Goal: Task Accomplishment & Management: Manage account settings

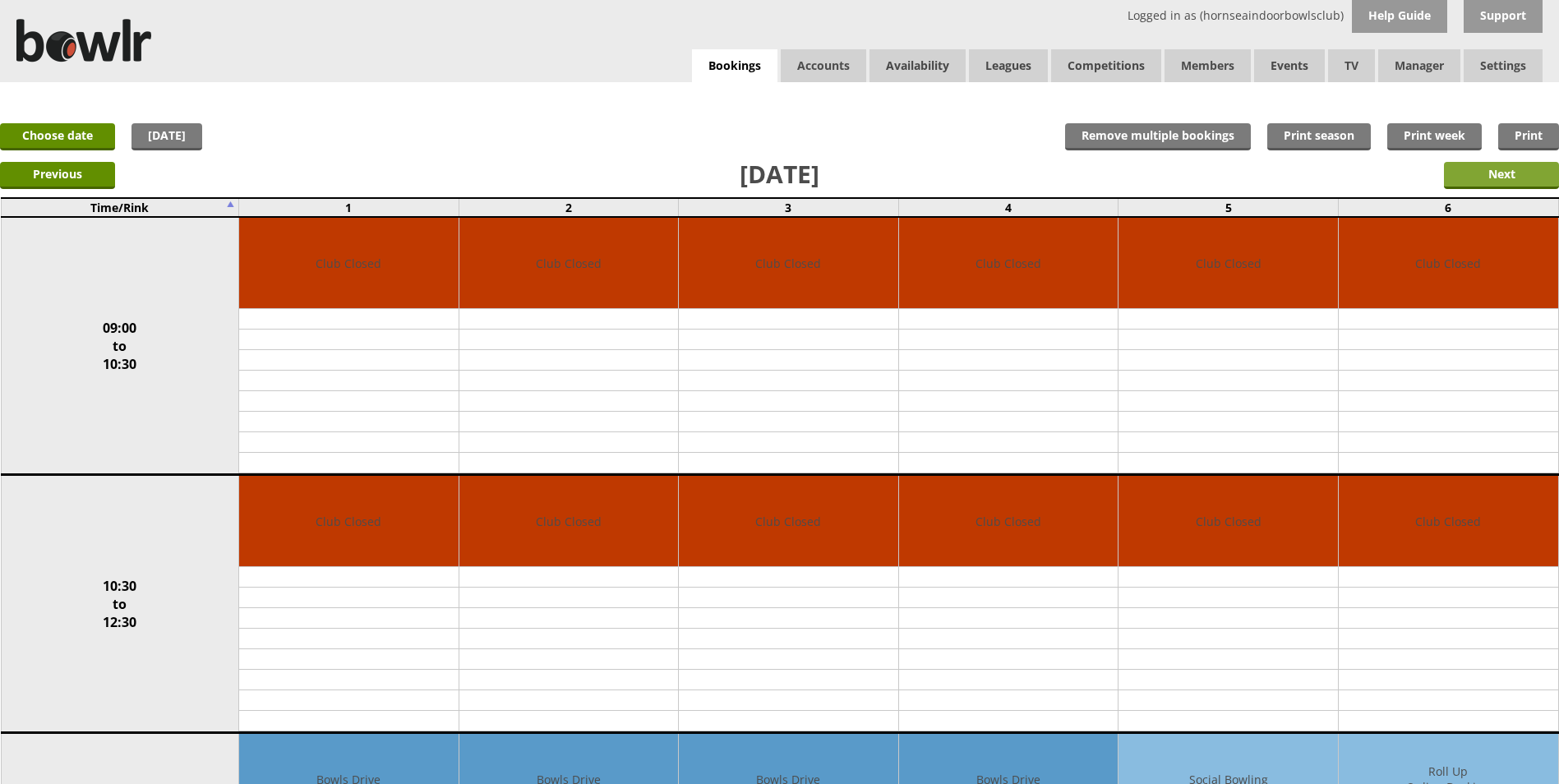
click at [1488, 182] on input "Next" at bounding box center [1501, 175] width 115 height 27
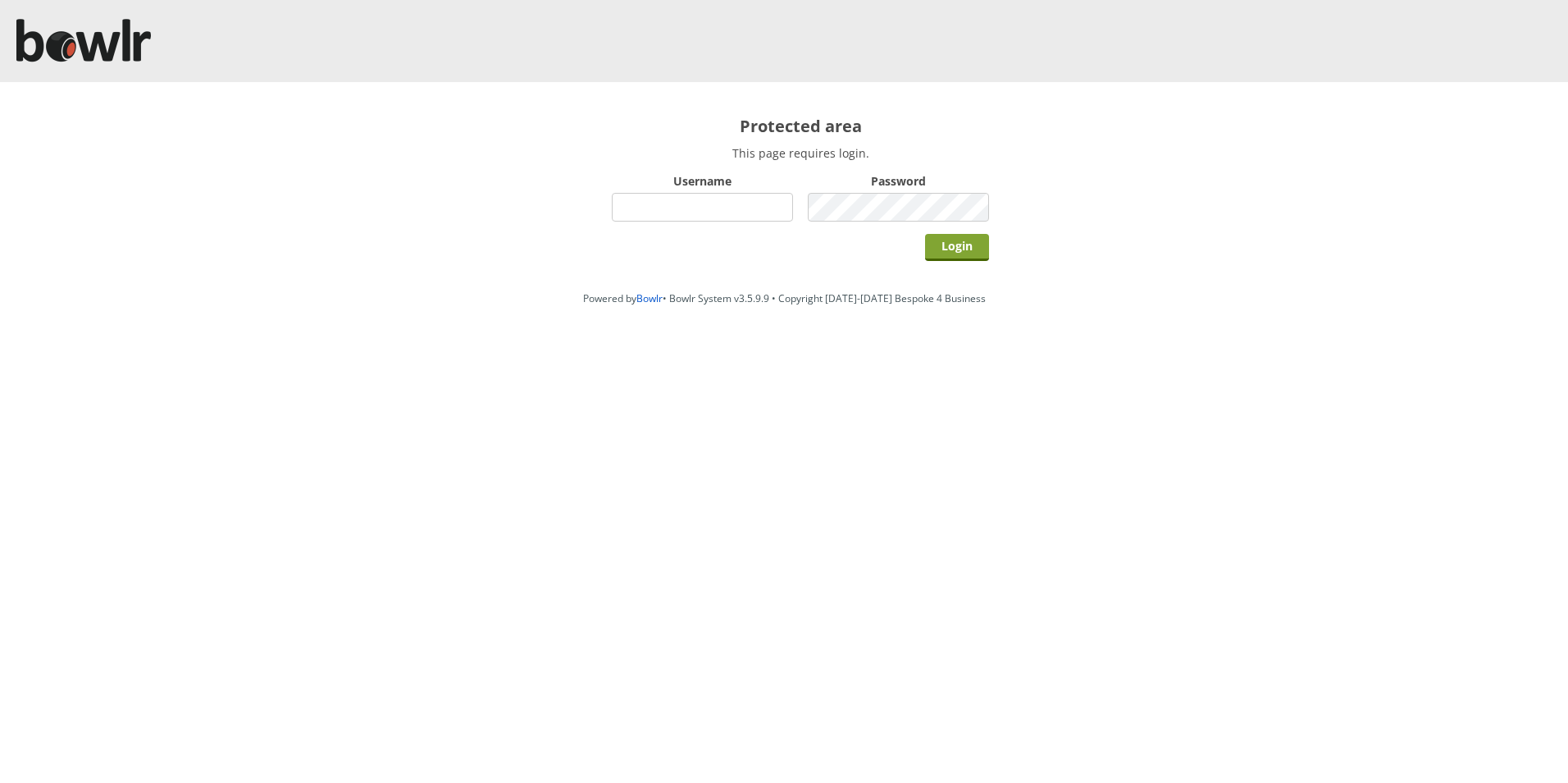
type input "hornseaindoorbowlsclub"
click at [964, 252] on input "Login" at bounding box center [957, 247] width 64 height 27
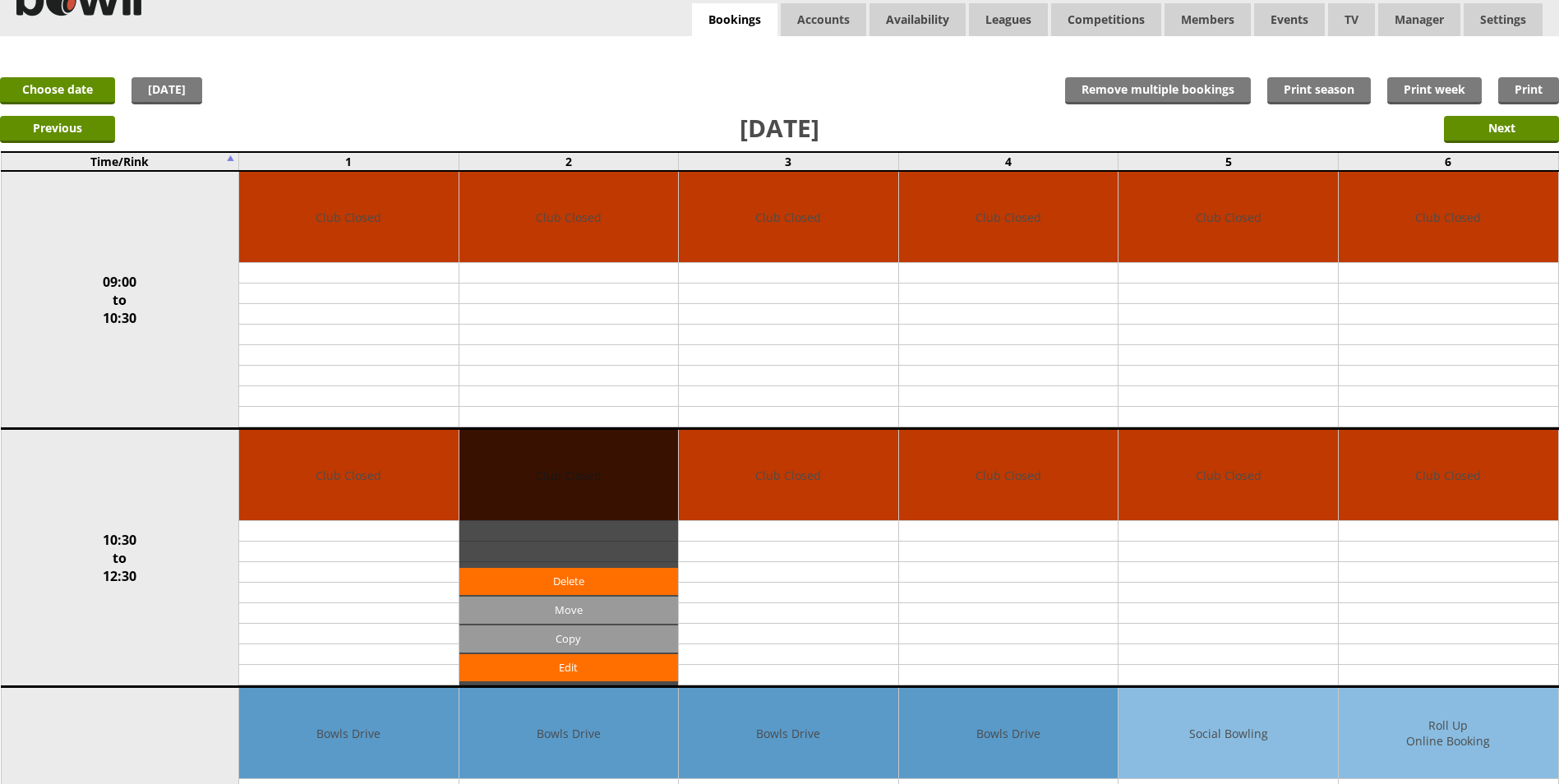
scroll to position [82, 0]
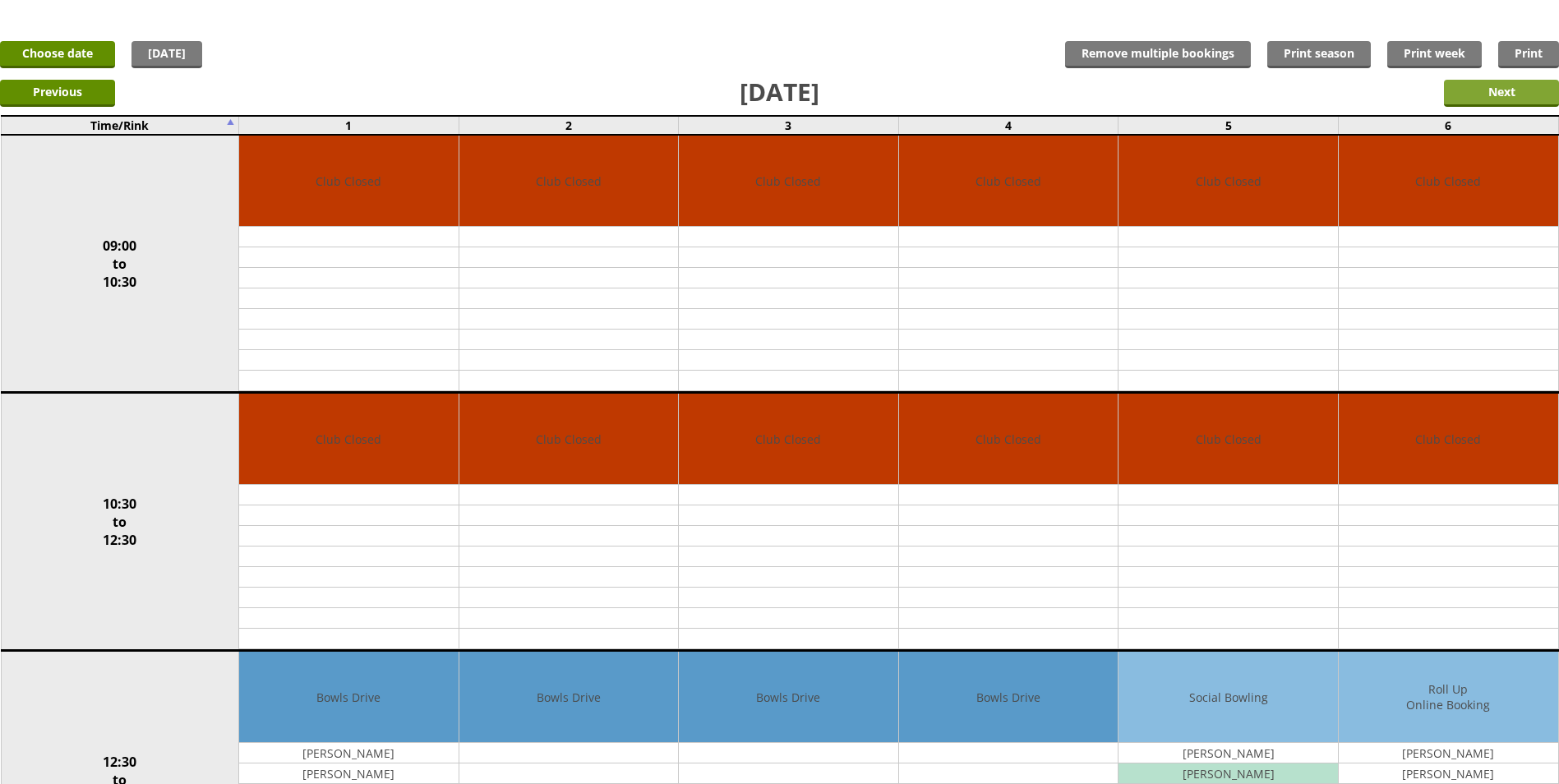
click at [1479, 92] on input "Next" at bounding box center [1501, 93] width 115 height 27
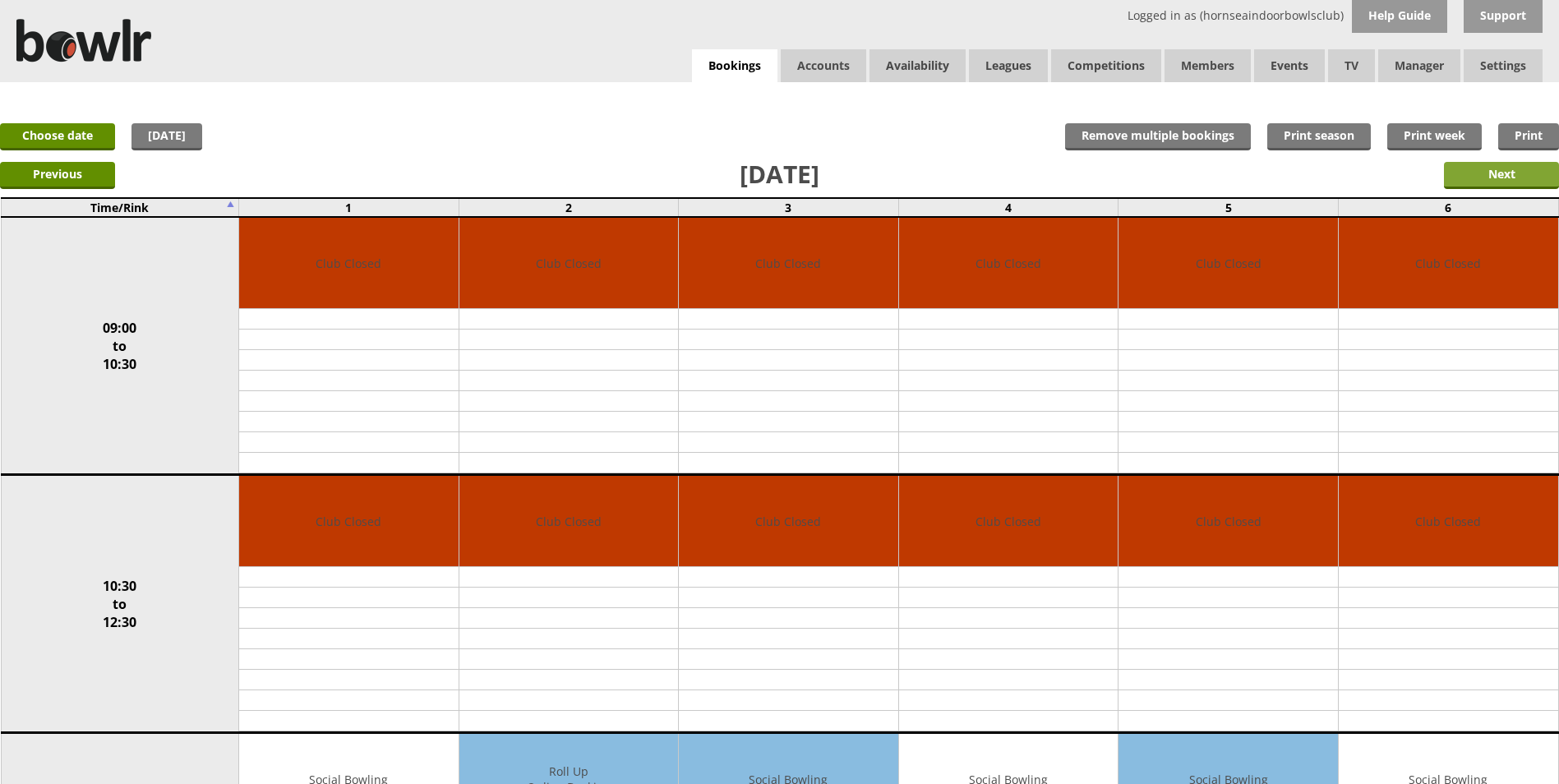
click at [1497, 177] on input "Next" at bounding box center [1501, 175] width 115 height 27
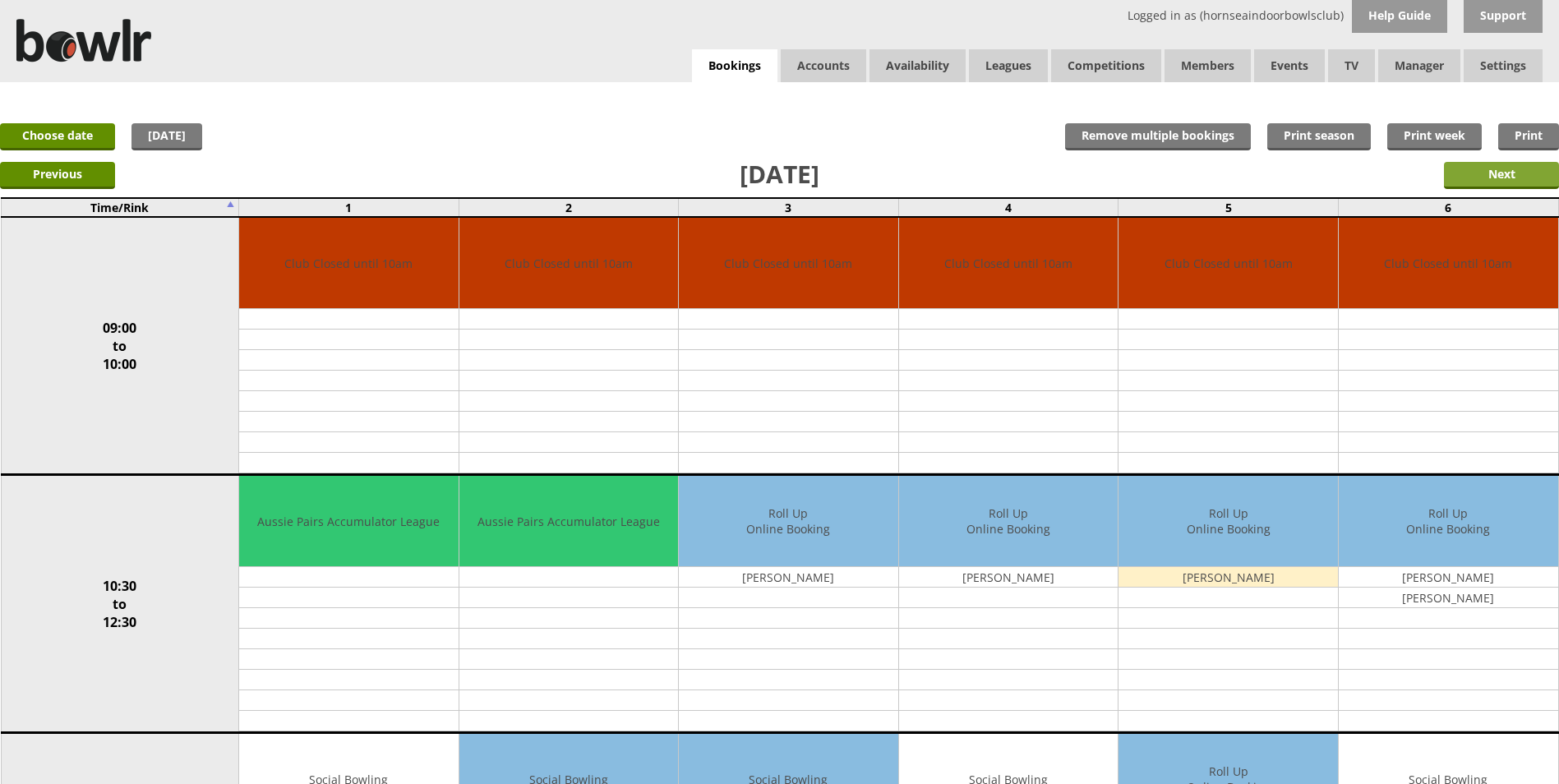
click at [1467, 175] on input "Next" at bounding box center [1501, 175] width 115 height 27
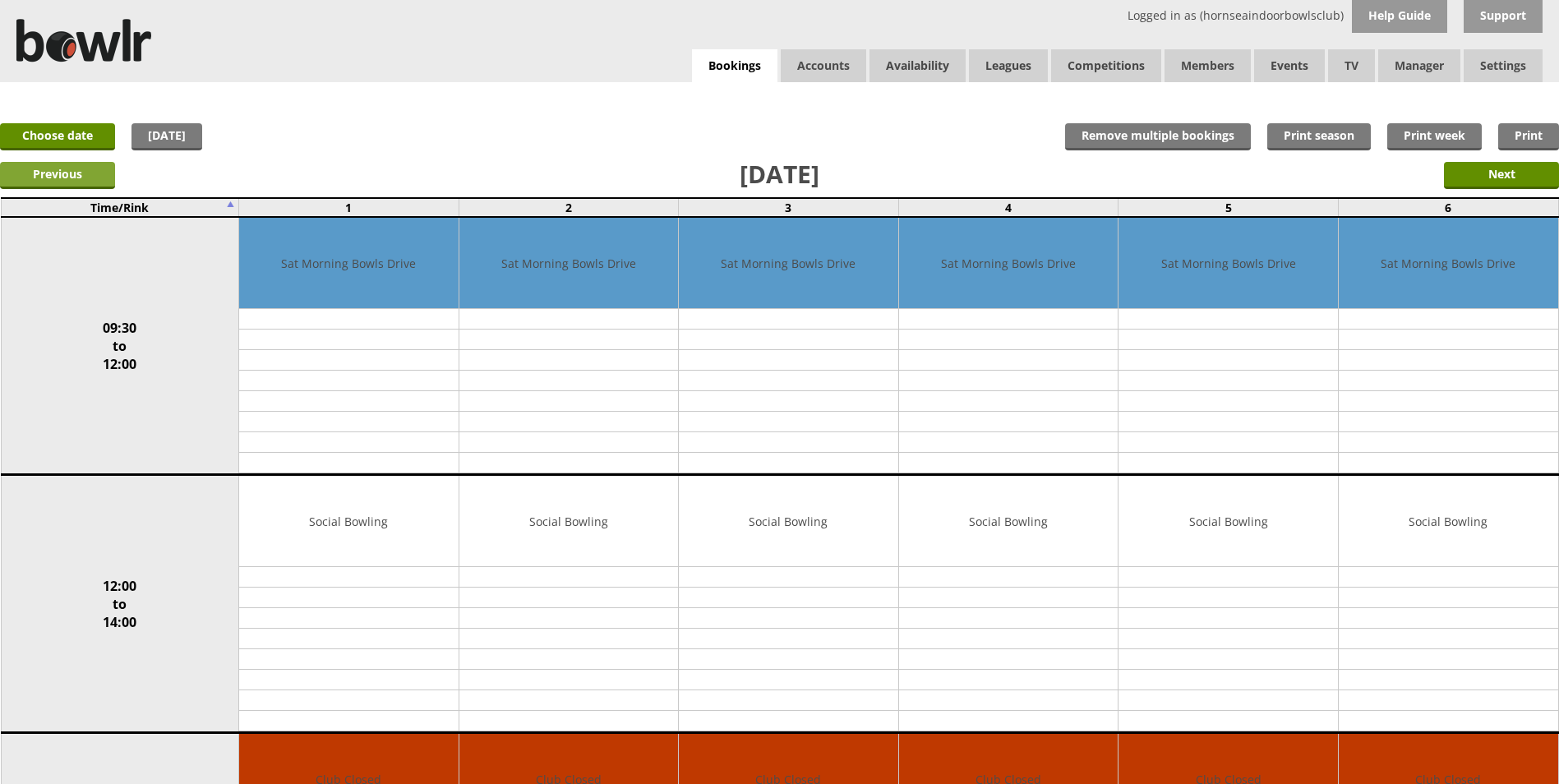
click at [68, 181] on input "Previous" at bounding box center [57, 175] width 115 height 27
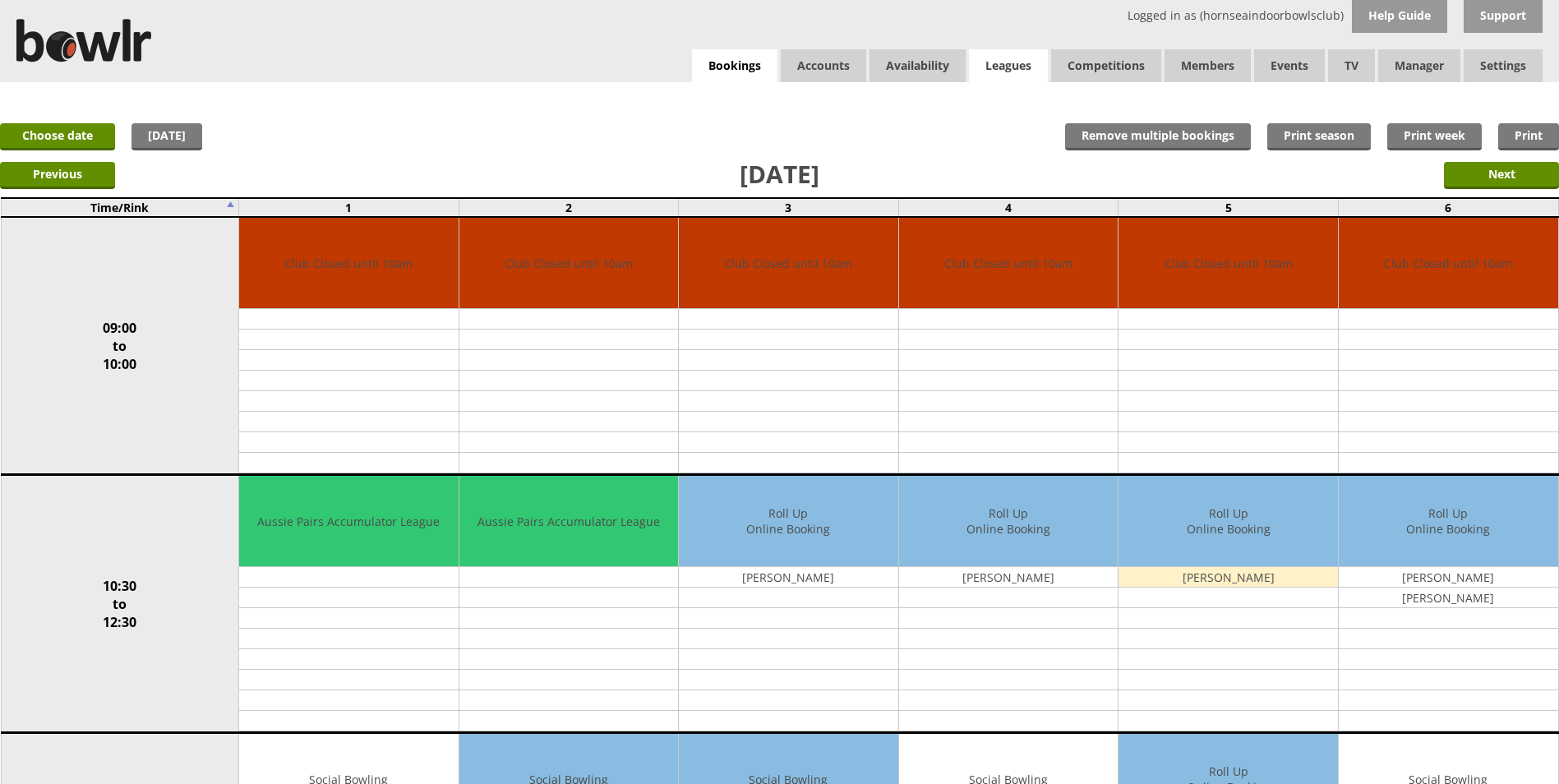
click at [991, 63] on link "Leagues" at bounding box center [1008, 65] width 79 height 33
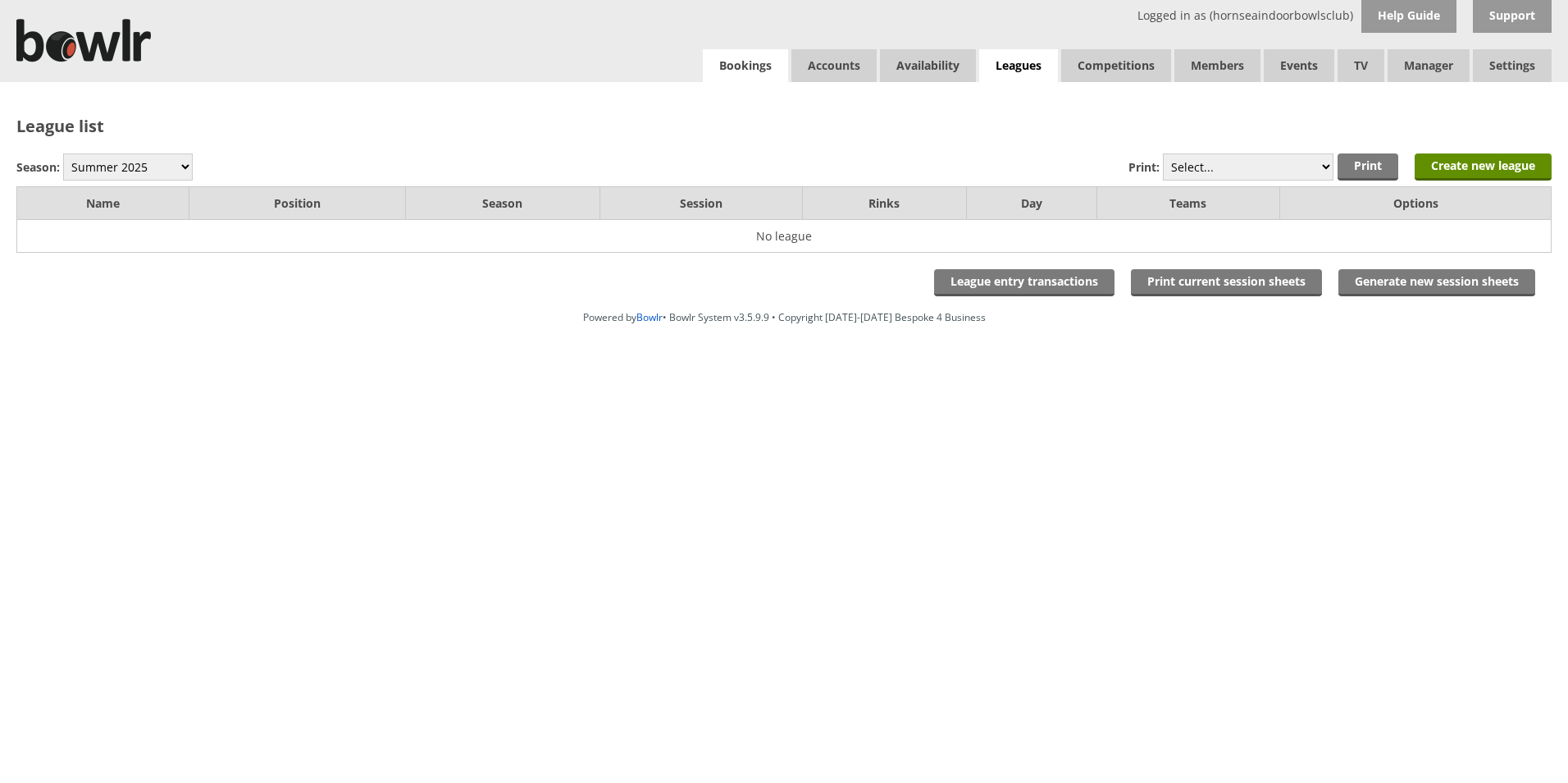
click at [748, 63] on link "Bookings" at bounding box center [746, 65] width 86 height 33
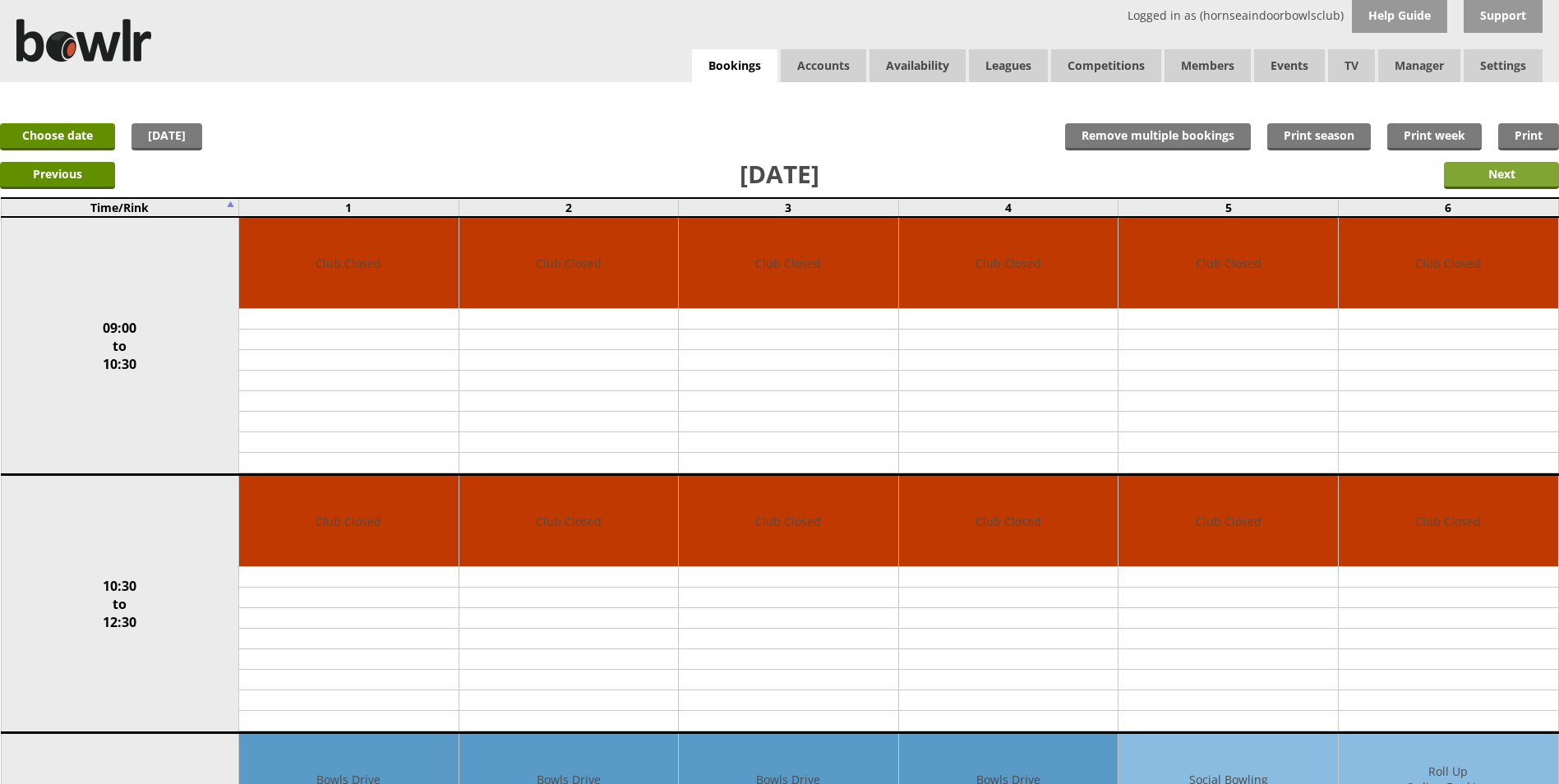
click at [1467, 176] on input "Next" at bounding box center [1501, 175] width 115 height 27
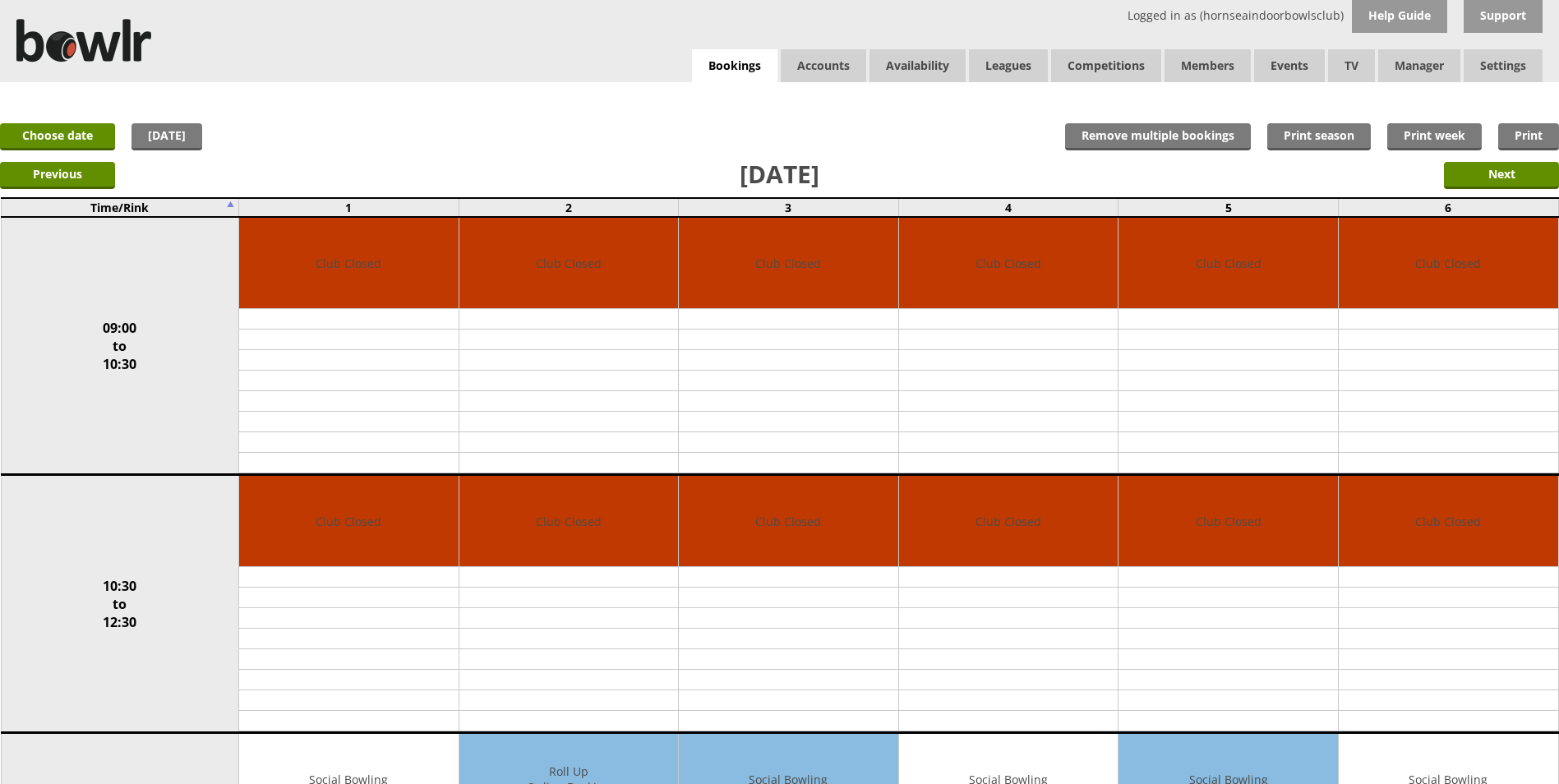
click at [1467, 176] on input "Next" at bounding box center [1501, 175] width 115 height 27
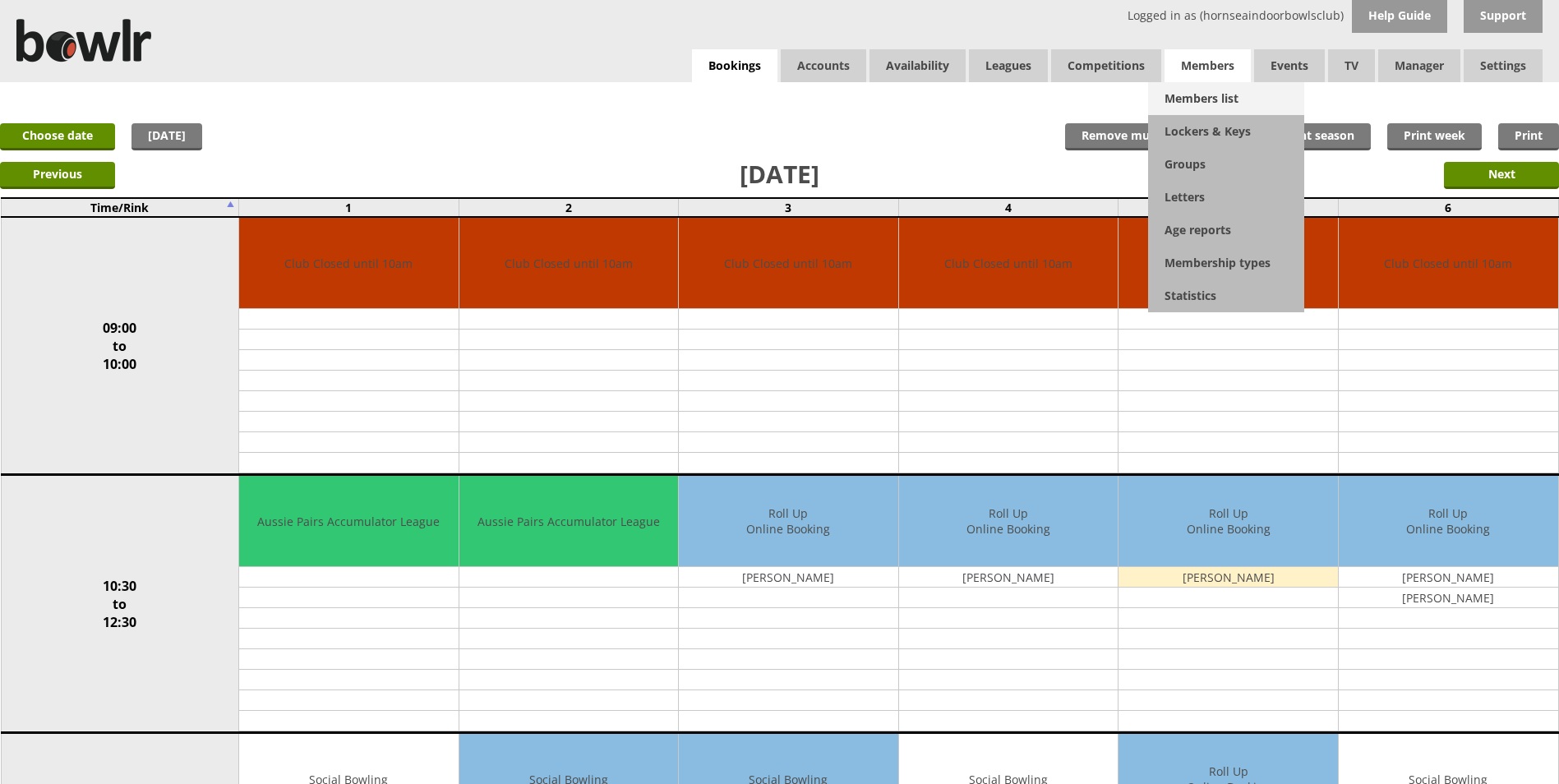
click at [1189, 94] on link "Members list" at bounding box center [1226, 98] width 156 height 33
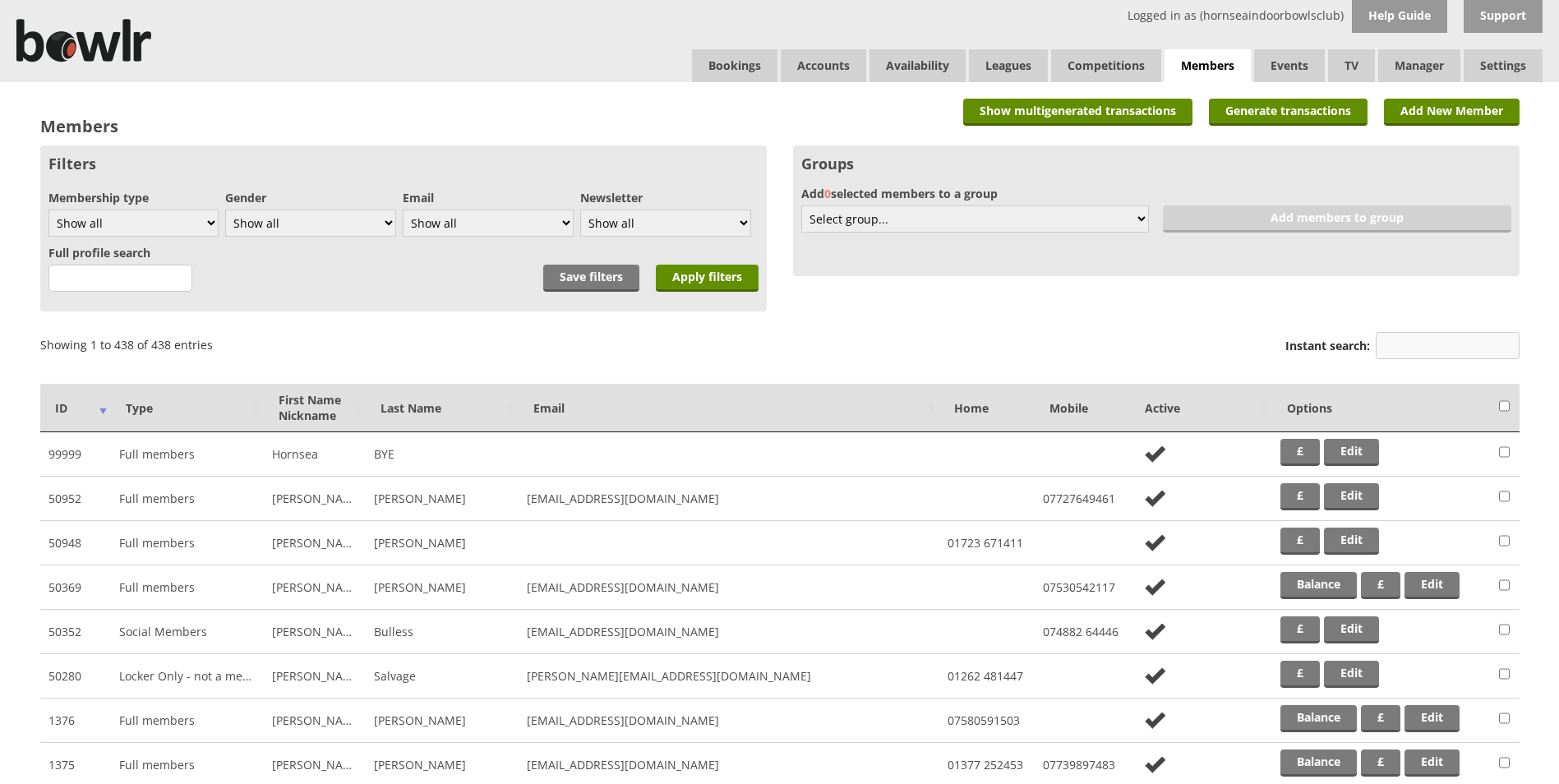
click at [1400, 332] on input "Instant search:" at bounding box center [1448, 345] width 144 height 27
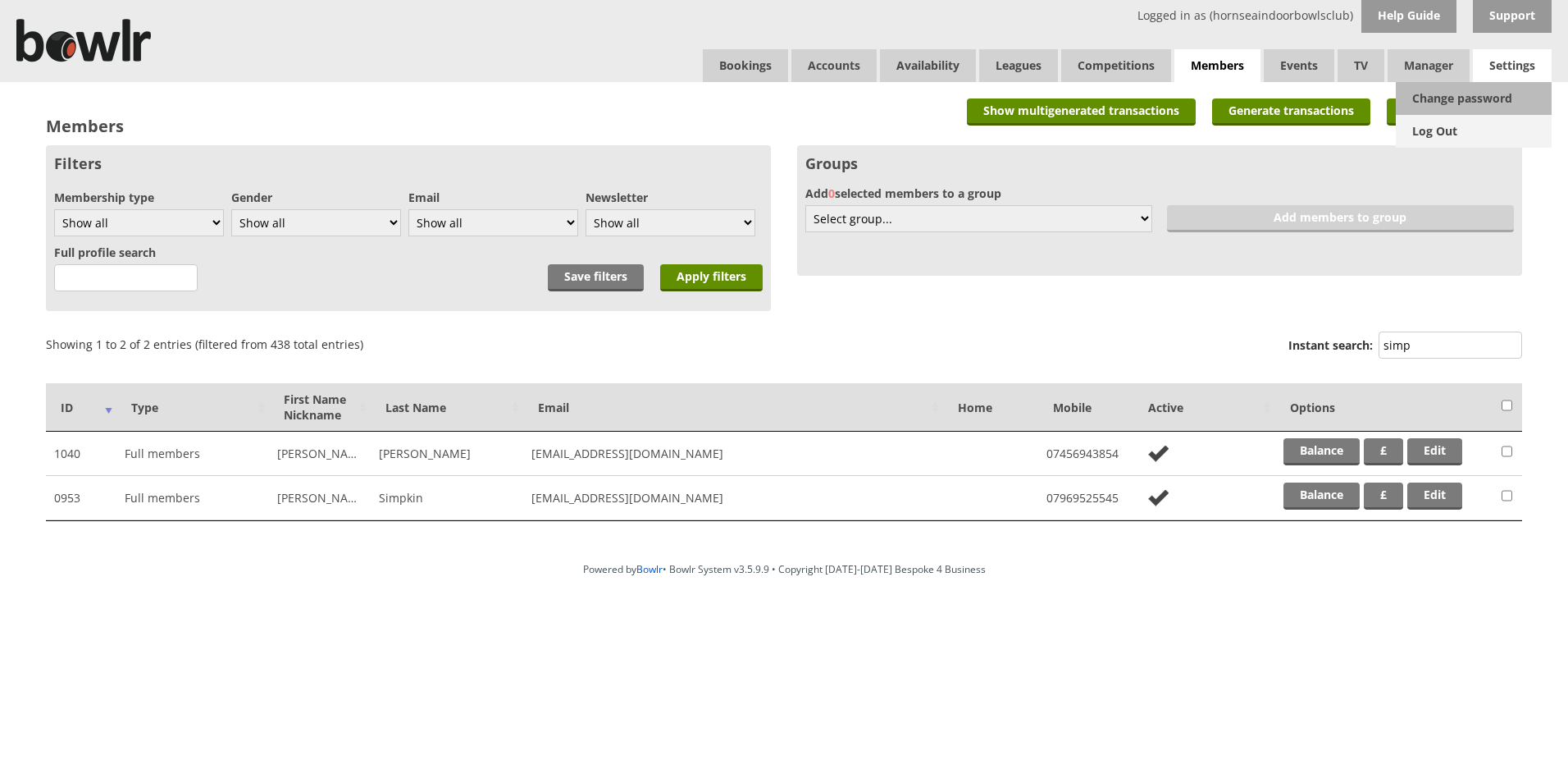
type input "simp"
click at [1452, 130] on link "Log Out" at bounding box center [1473, 130] width 155 height 33
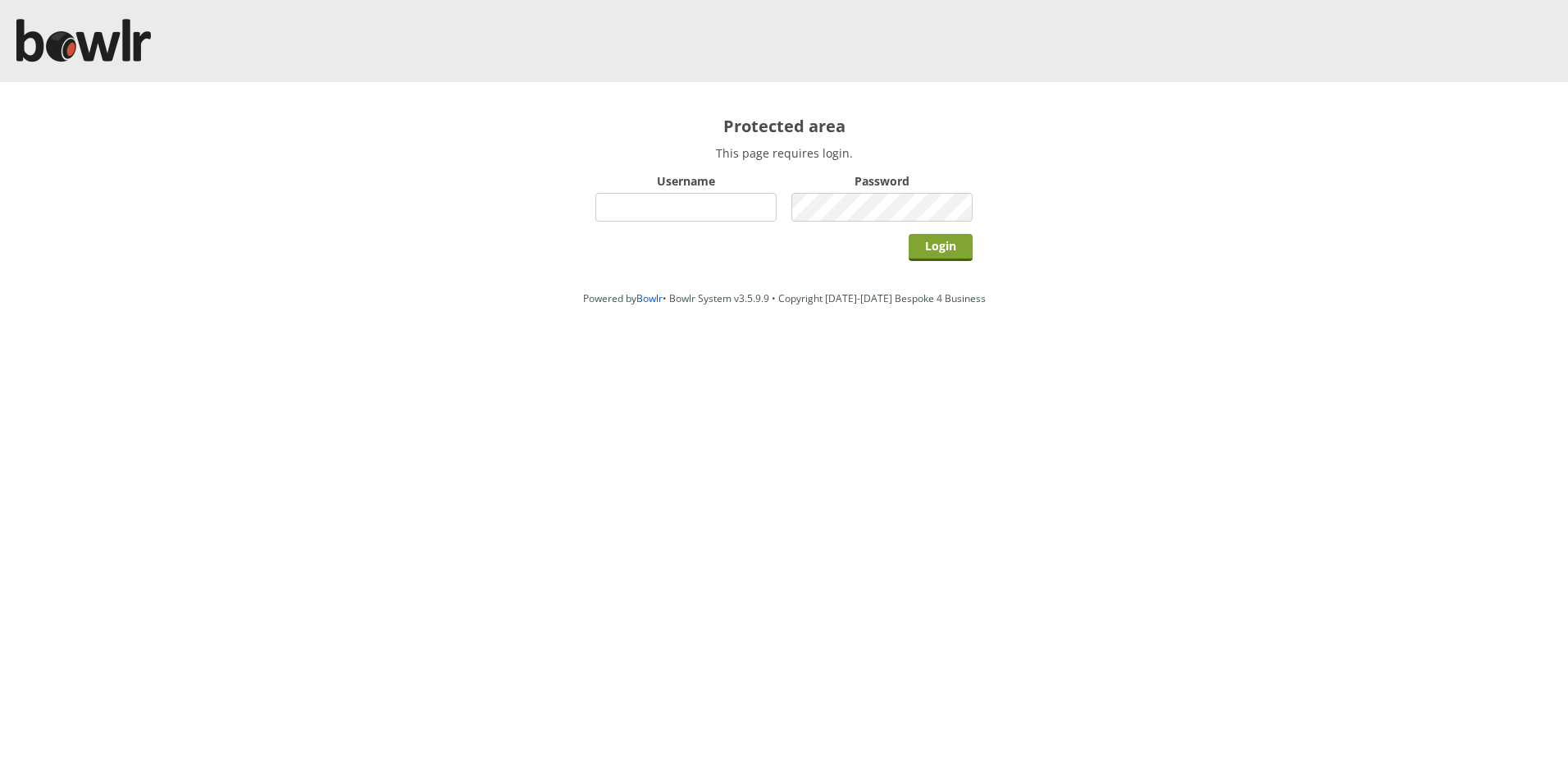
type input "hornseaindoorbowlsclub"
click at [934, 241] on input "Login" at bounding box center [940, 247] width 64 height 27
type input "hornseaindoorbowlsclub"
click at [940, 244] on input "Login" at bounding box center [940, 247] width 64 height 27
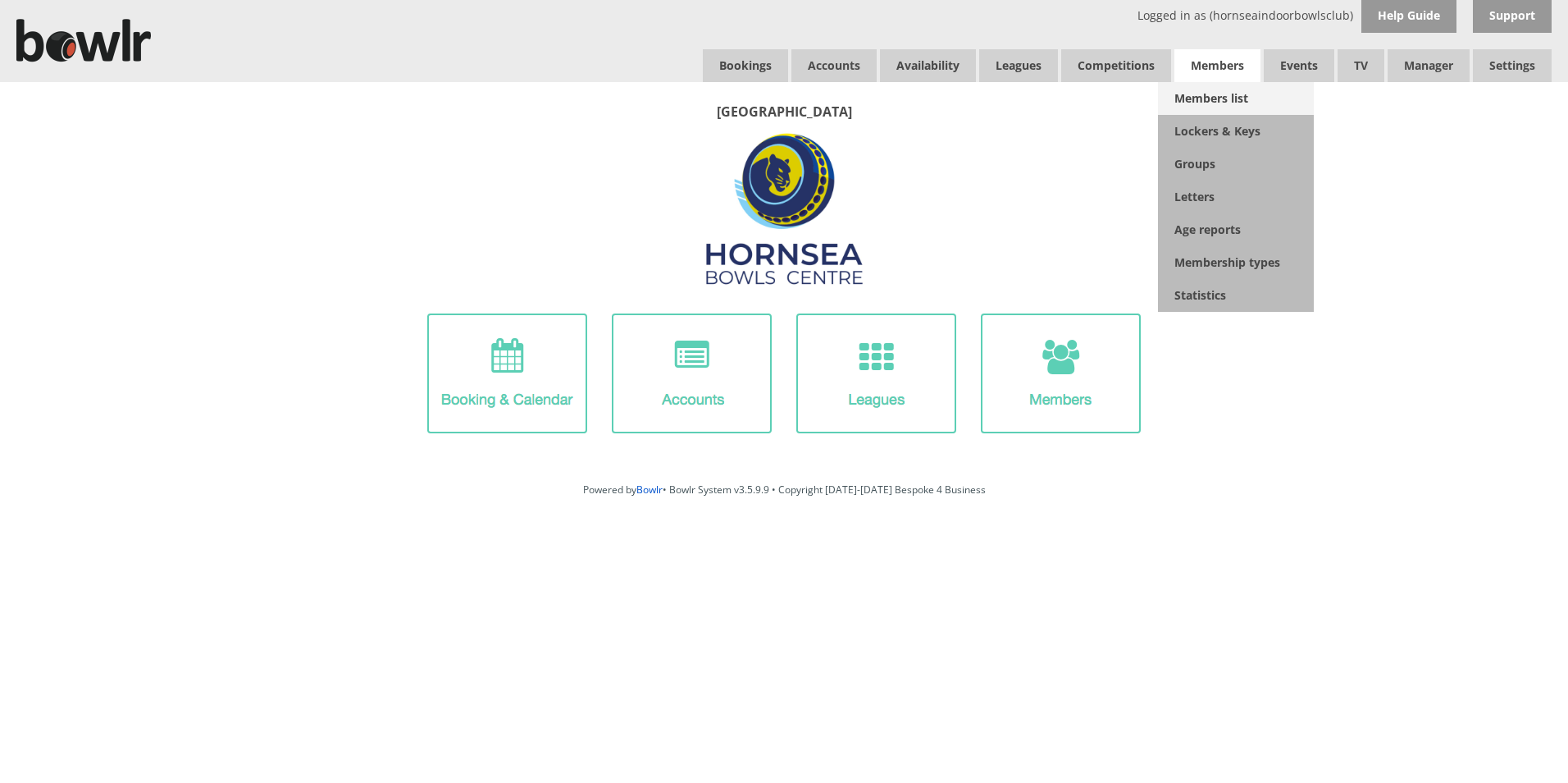
click at [1203, 101] on link "Members list" at bounding box center [1235, 98] width 155 height 33
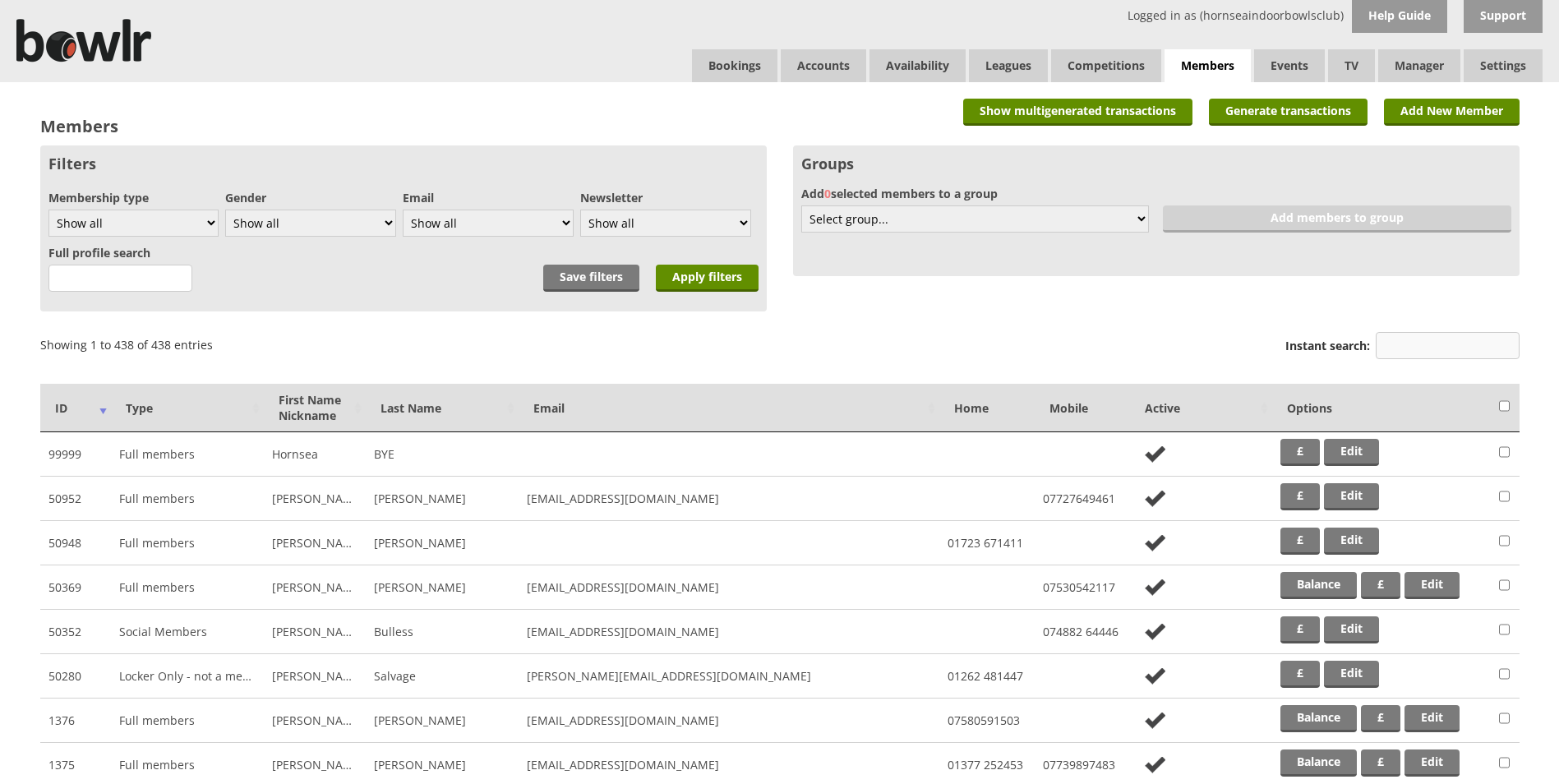
click at [1394, 352] on input "Instant search:" at bounding box center [1448, 345] width 144 height 27
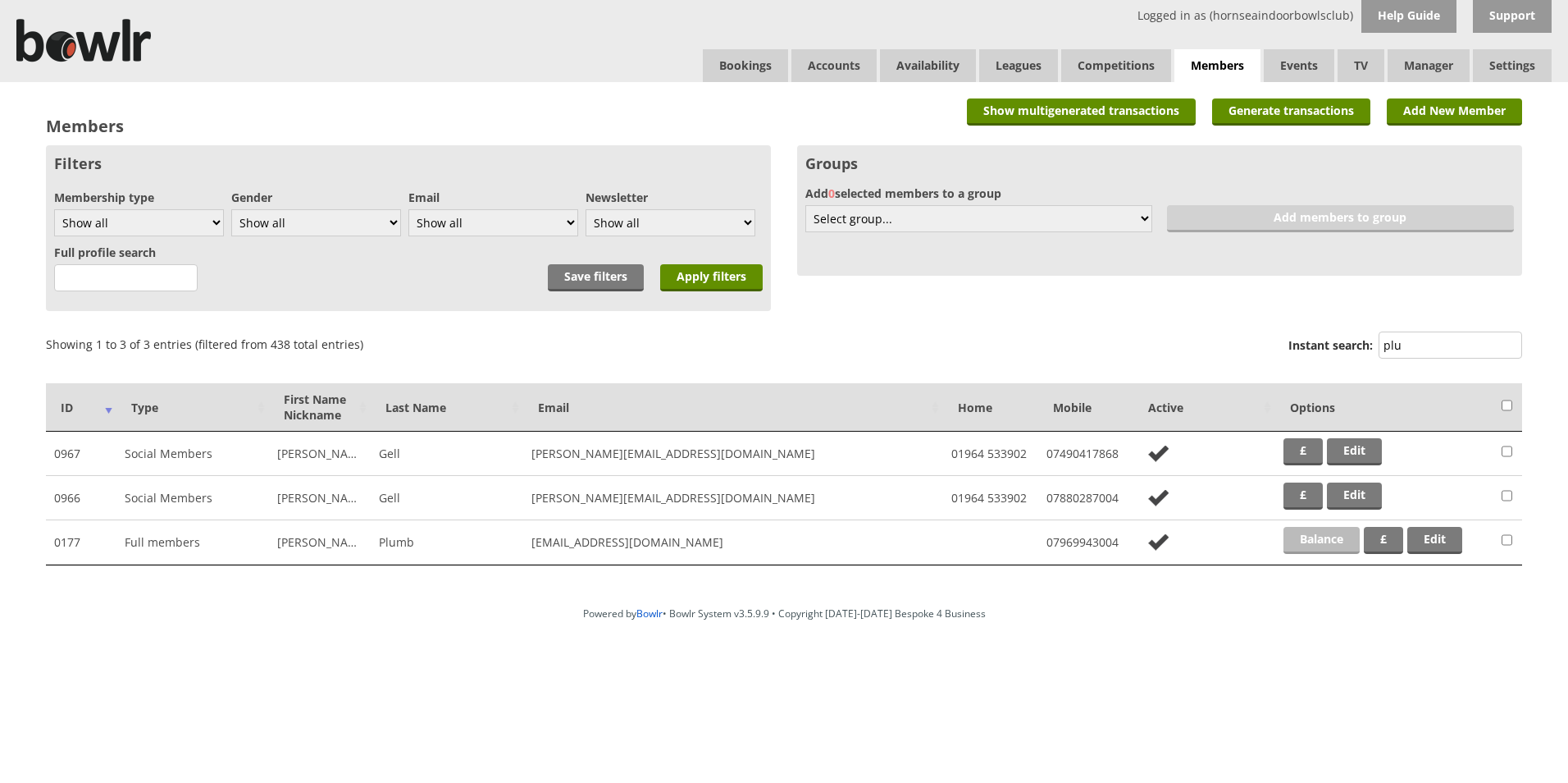
type input "plu"
click at [1330, 542] on link "Balance" at bounding box center [1321, 540] width 77 height 27
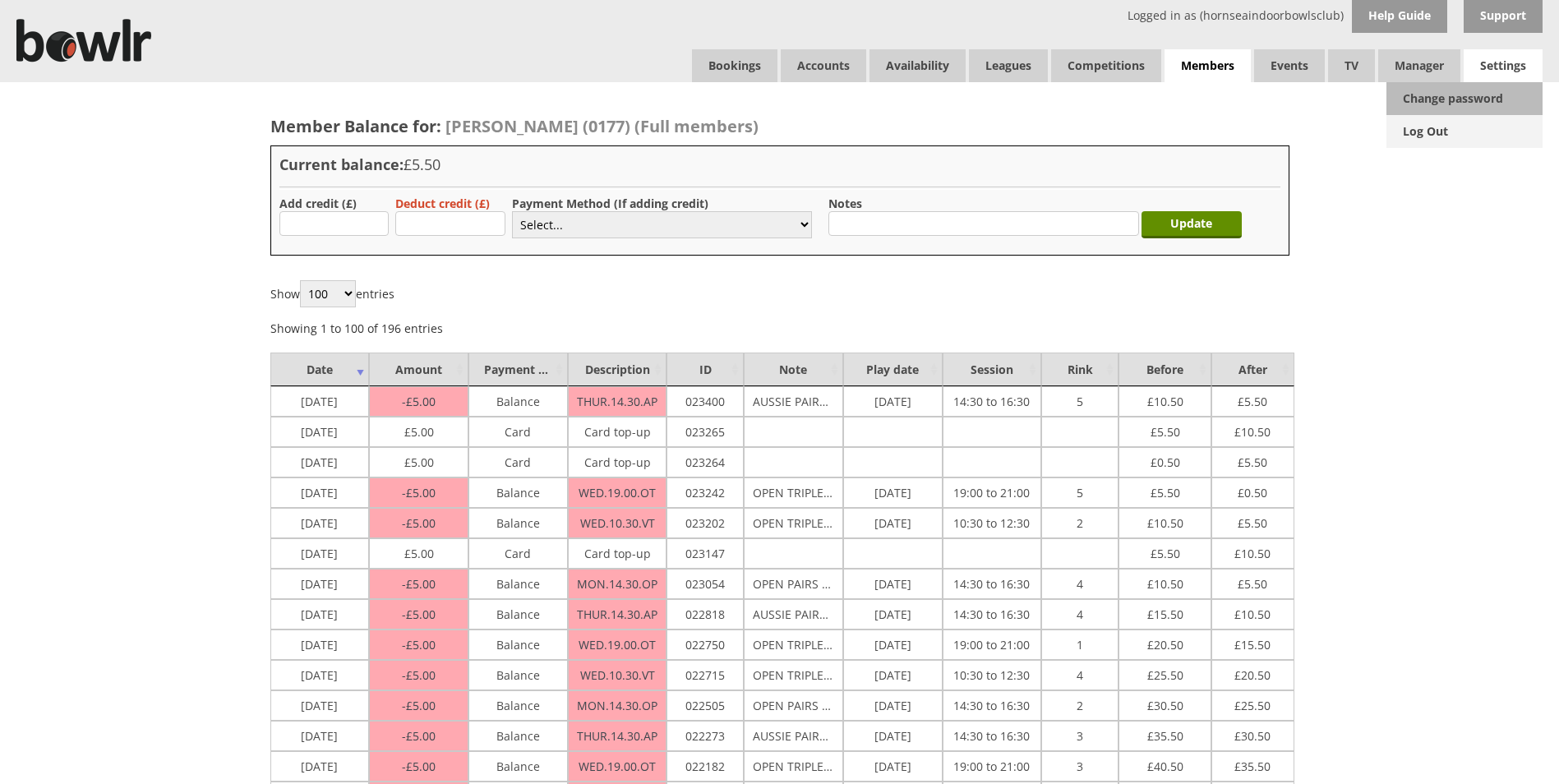
click at [1434, 133] on link "Log Out" at bounding box center [1464, 131] width 156 height 33
